Goal: Task Accomplishment & Management: Complete application form

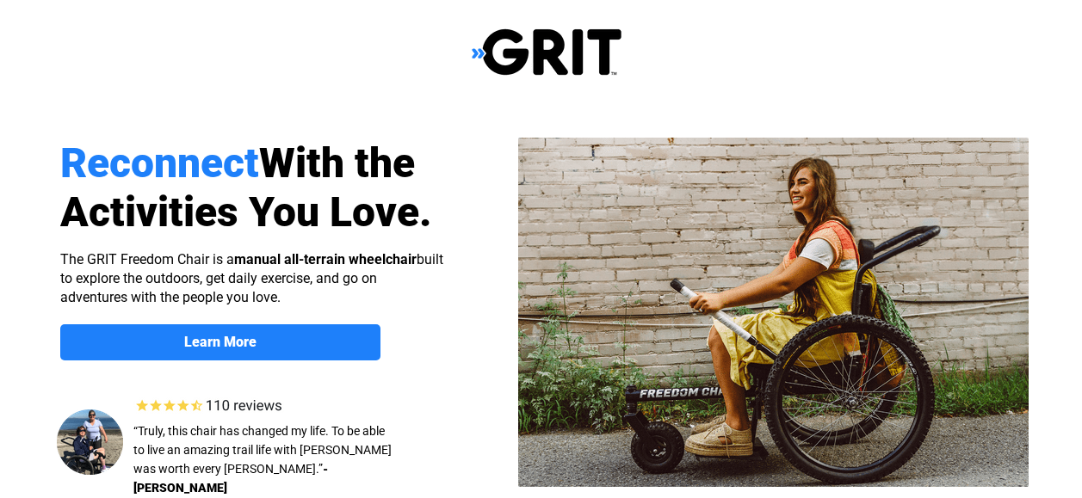
scroll to position [430, 0]
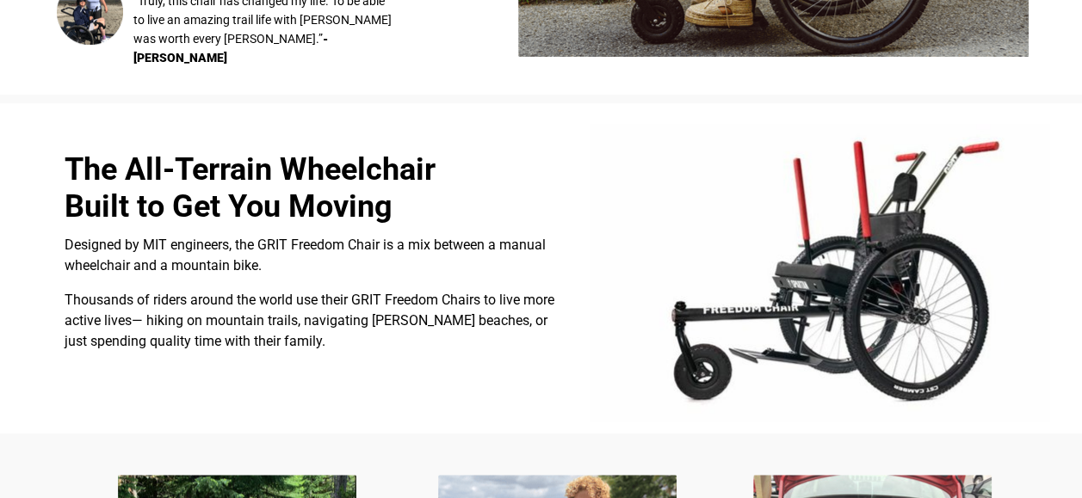
select select "US"
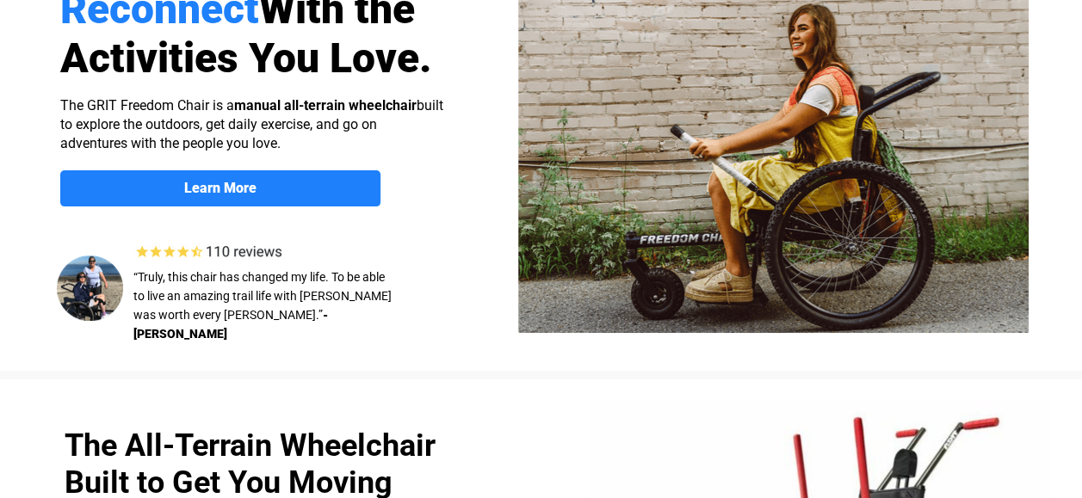
scroll to position [127, 0]
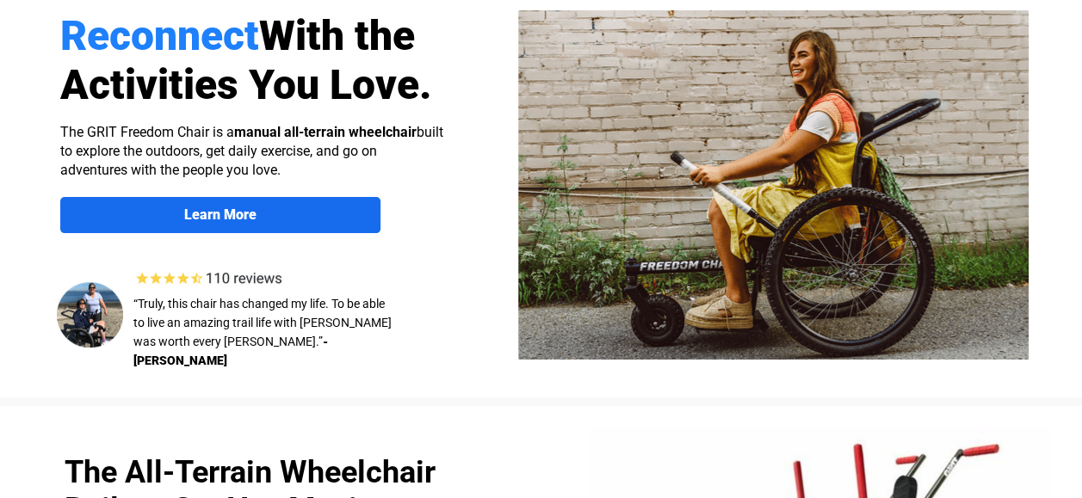
click at [273, 212] on span "Learn More" at bounding box center [220, 215] width 320 height 16
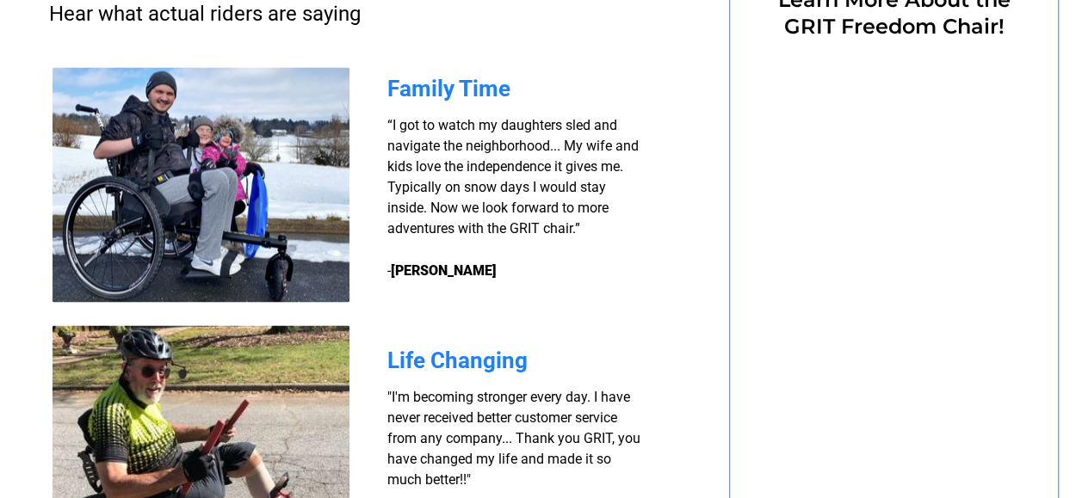
scroll to position [1333, 0]
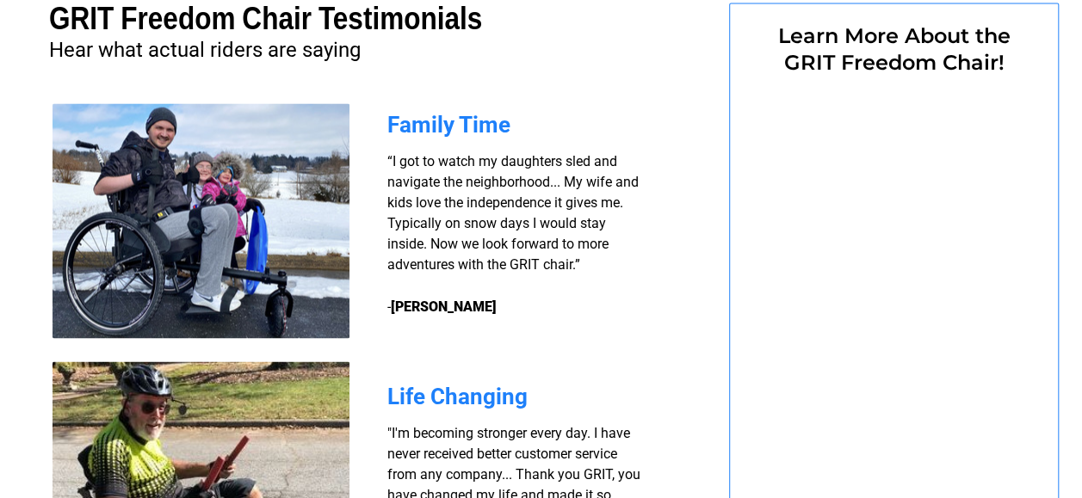
select select "US"
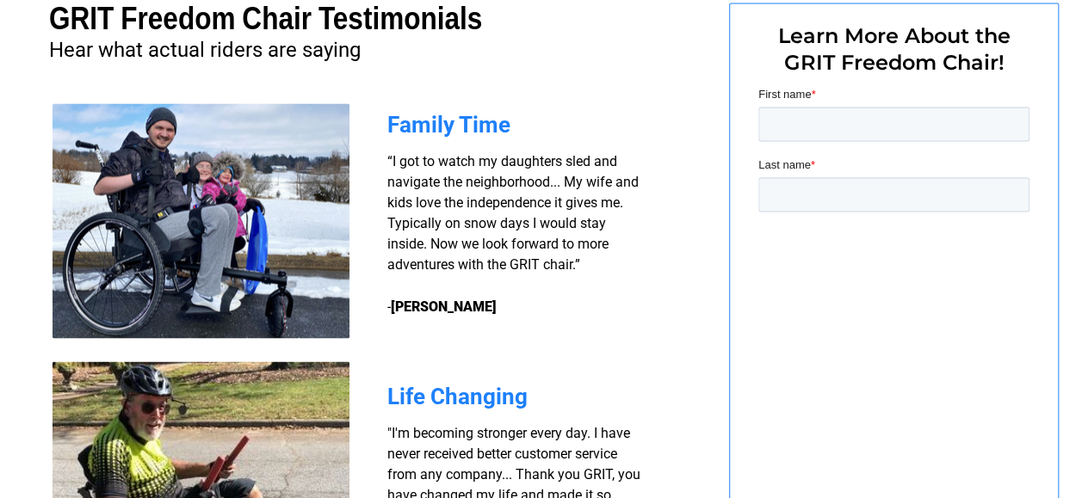
scroll to position [0, 0]
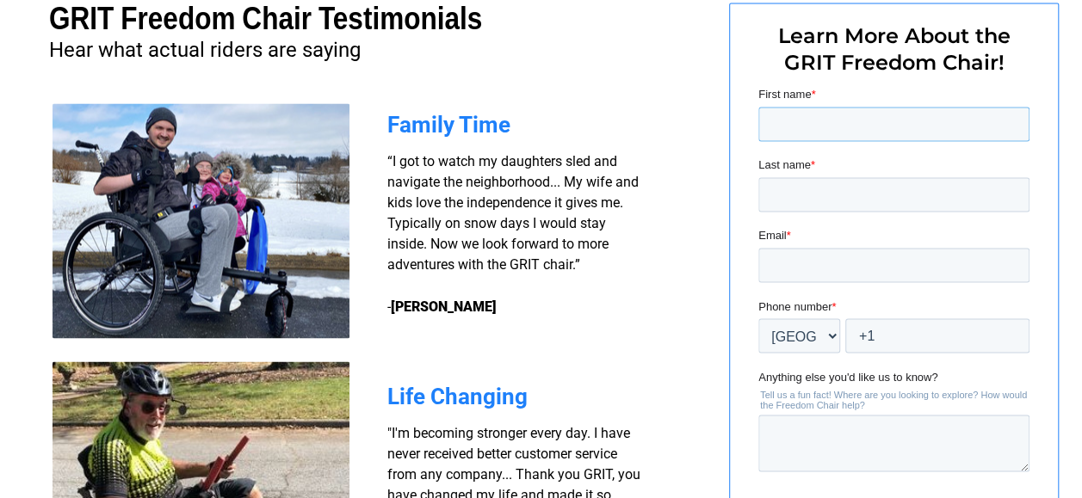
click at [767, 118] on input "First name *" at bounding box center [893, 124] width 271 height 34
type input "Tedd"
click at [775, 192] on input "Last name *" at bounding box center [893, 194] width 271 height 34
type input "Karnischky"
click at [769, 258] on input "Email *" at bounding box center [893, 265] width 271 height 34
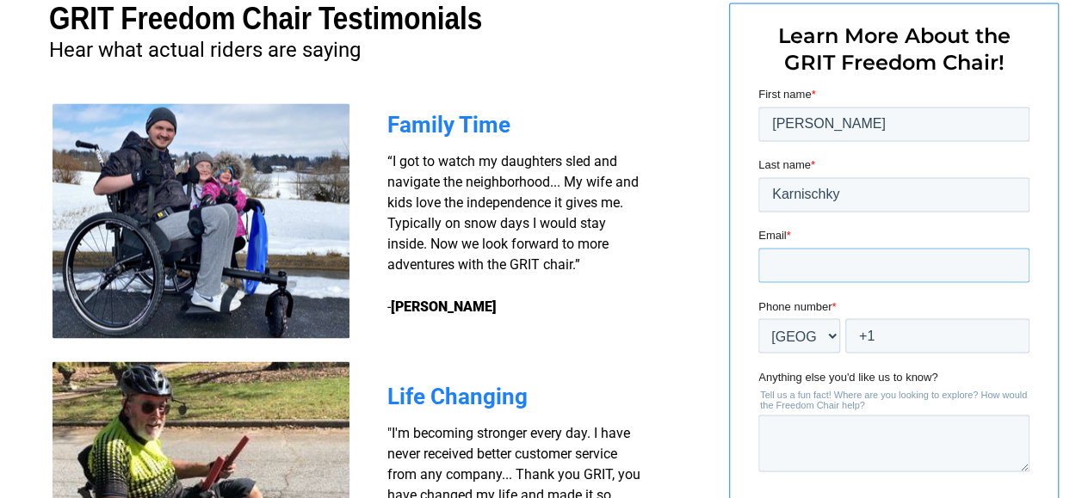
type input "karnischkyt@myyahoo.com"
click at [874, 329] on input "+1" at bounding box center [937, 335] width 184 height 34
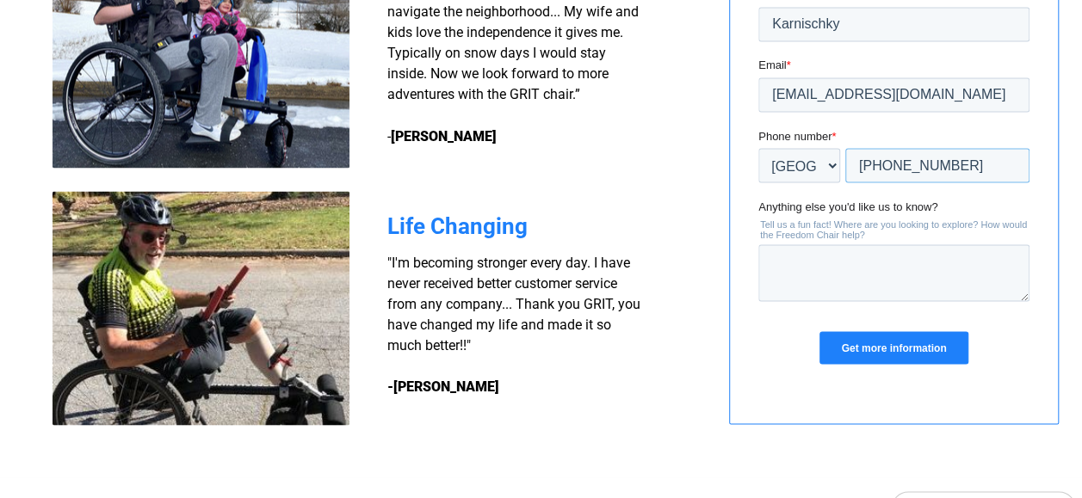
scroll to position [1505, 0]
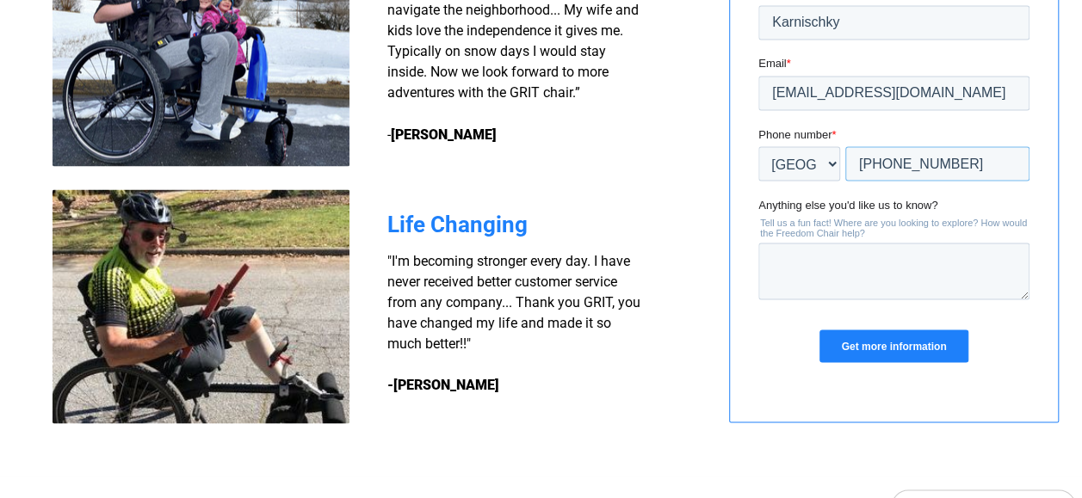
type input "+1 5854477205"
click at [896, 345] on input "Get more information" at bounding box center [893, 346] width 148 height 33
